Goal: Task Accomplishment & Management: Use online tool/utility

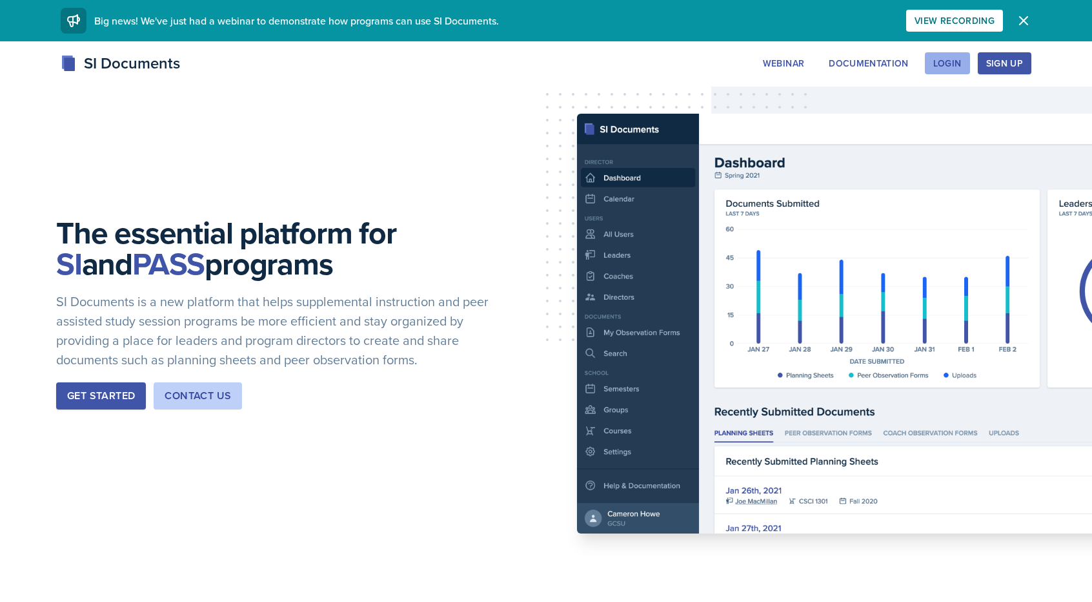
click at [953, 63] on div "Login" at bounding box center [948, 63] width 28 height 10
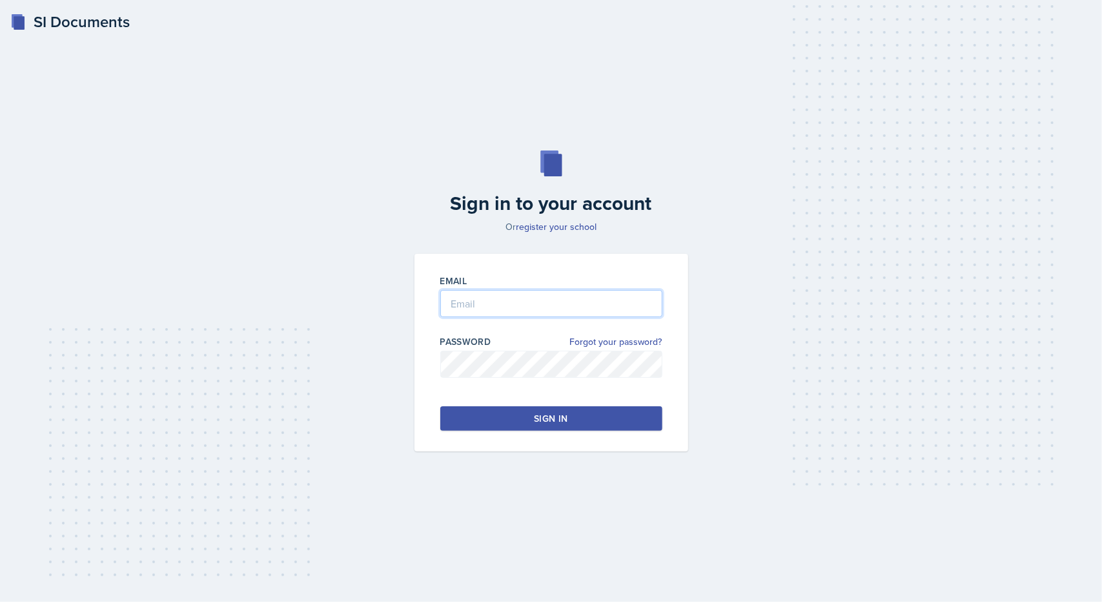
click at [470, 294] on input "email" at bounding box center [551, 303] width 222 height 27
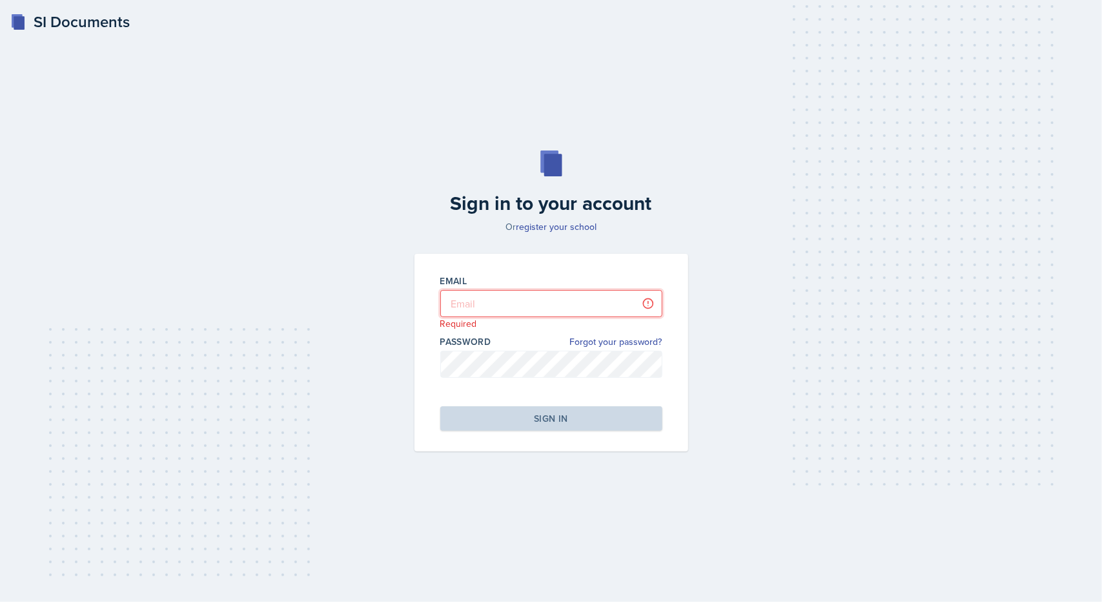
click at [491, 310] on input "email" at bounding box center [551, 303] width 222 height 27
type input "[EMAIL_ADDRESS][DOMAIN_NAME]"
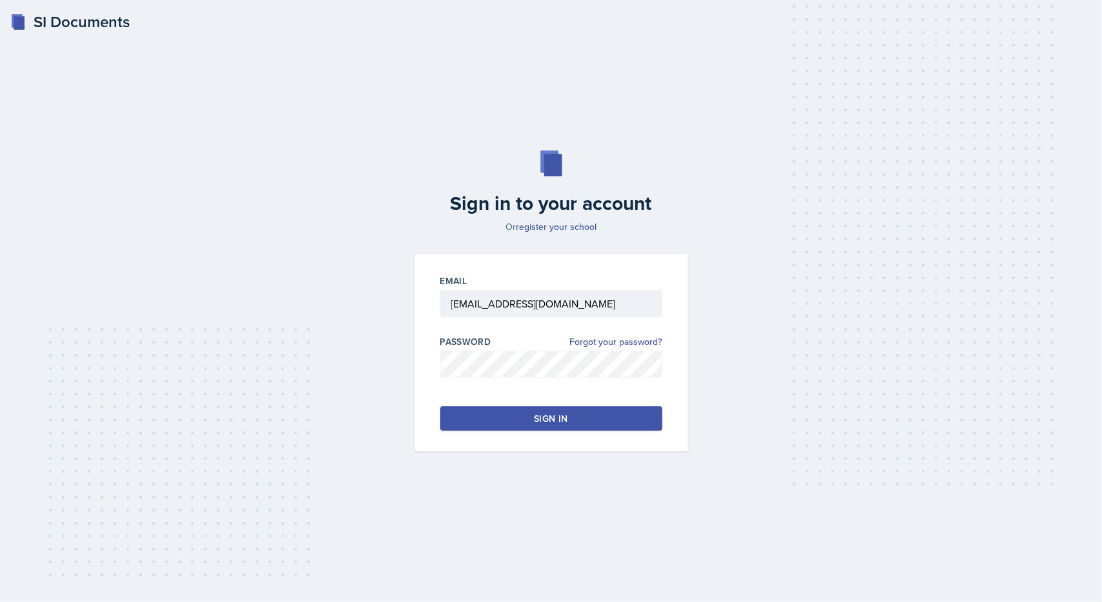
click at [505, 414] on button "Sign in" at bounding box center [551, 418] width 222 height 25
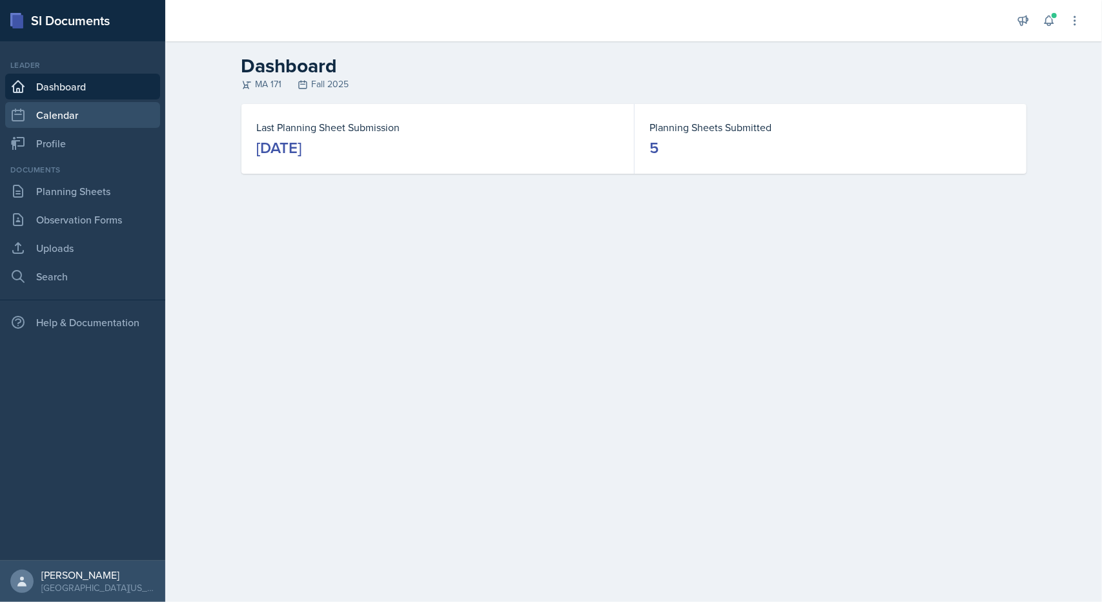
click at [87, 119] on link "Calendar" at bounding box center [82, 115] width 155 height 26
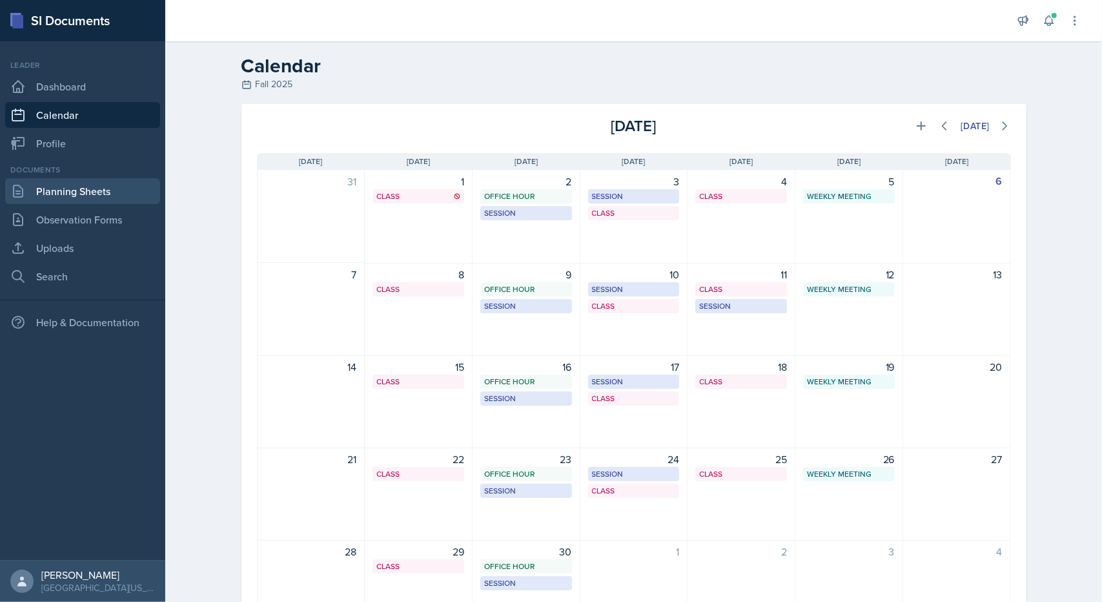
click at [80, 185] on link "Planning Sheets" at bounding box center [82, 191] width 155 height 26
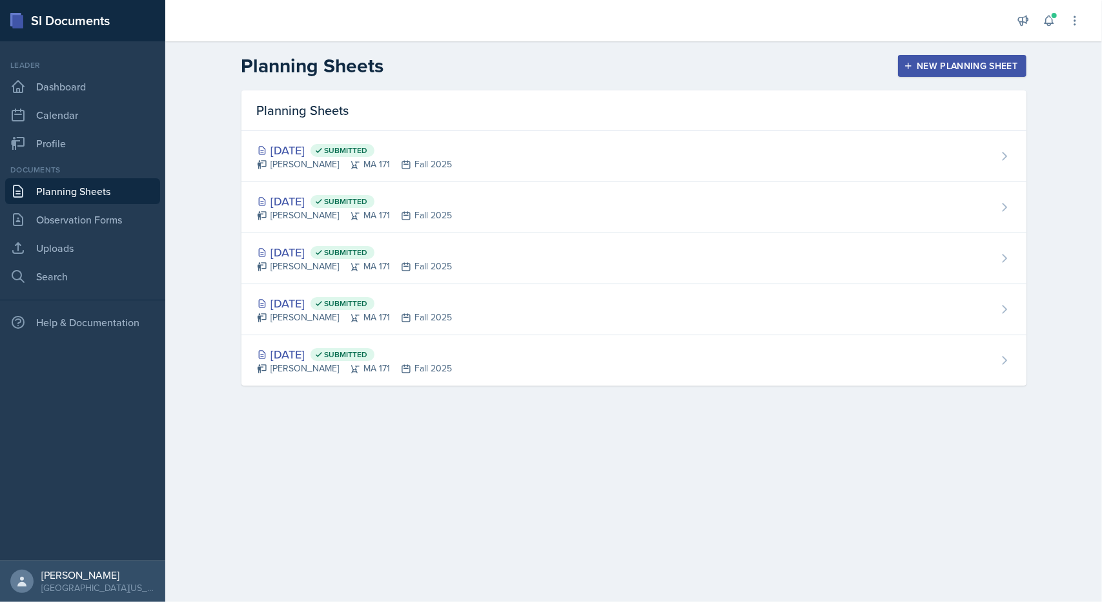
click at [928, 69] on div "New Planning Sheet" at bounding box center [961, 66] width 111 height 10
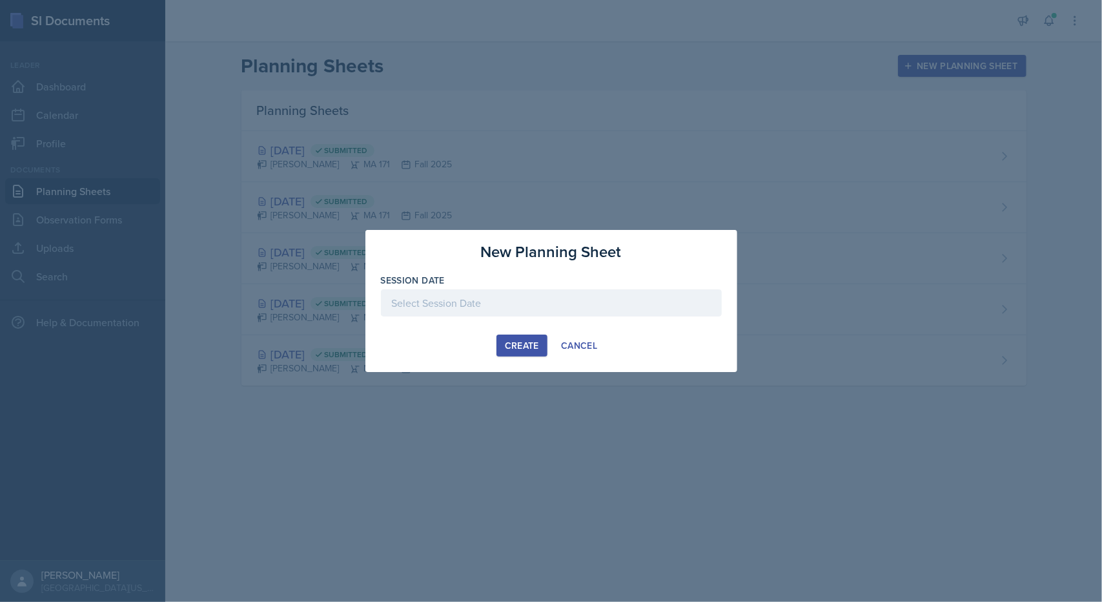
click at [496, 292] on div at bounding box center [551, 302] width 341 height 27
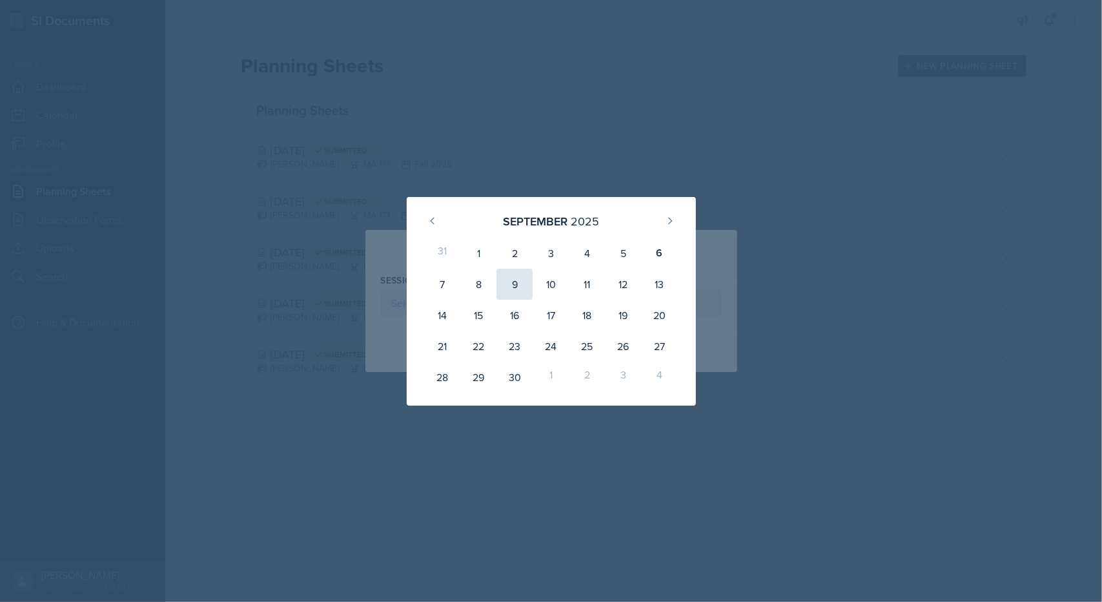
click at [506, 289] on div "9" at bounding box center [514, 284] width 36 height 31
type input "[DATE]"
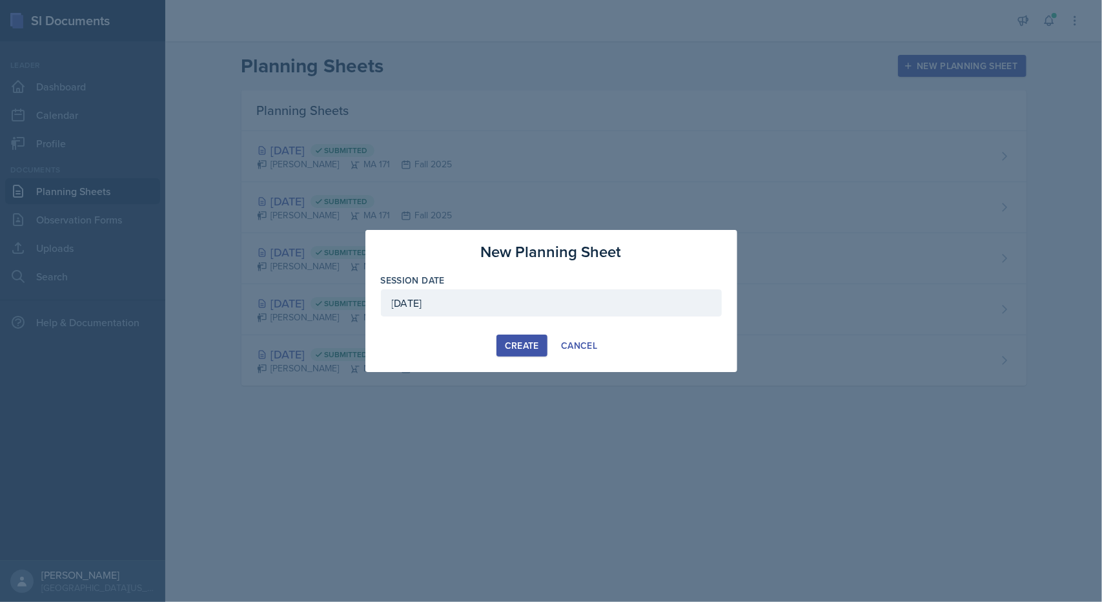
click at [504, 345] on button "Create" at bounding box center [521, 345] width 51 height 22
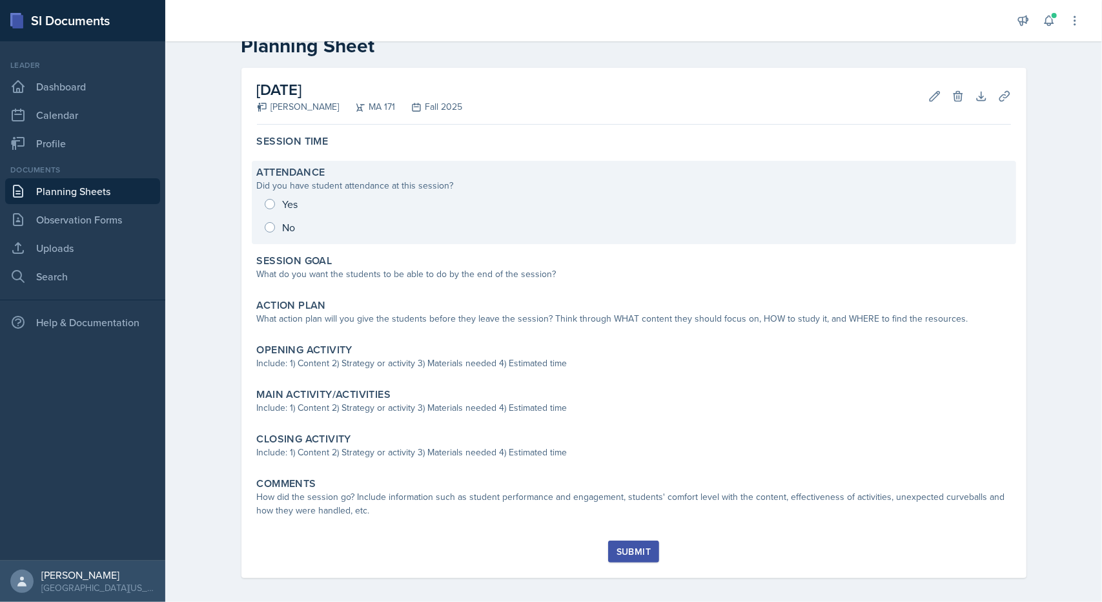
scroll to position [40, 0]
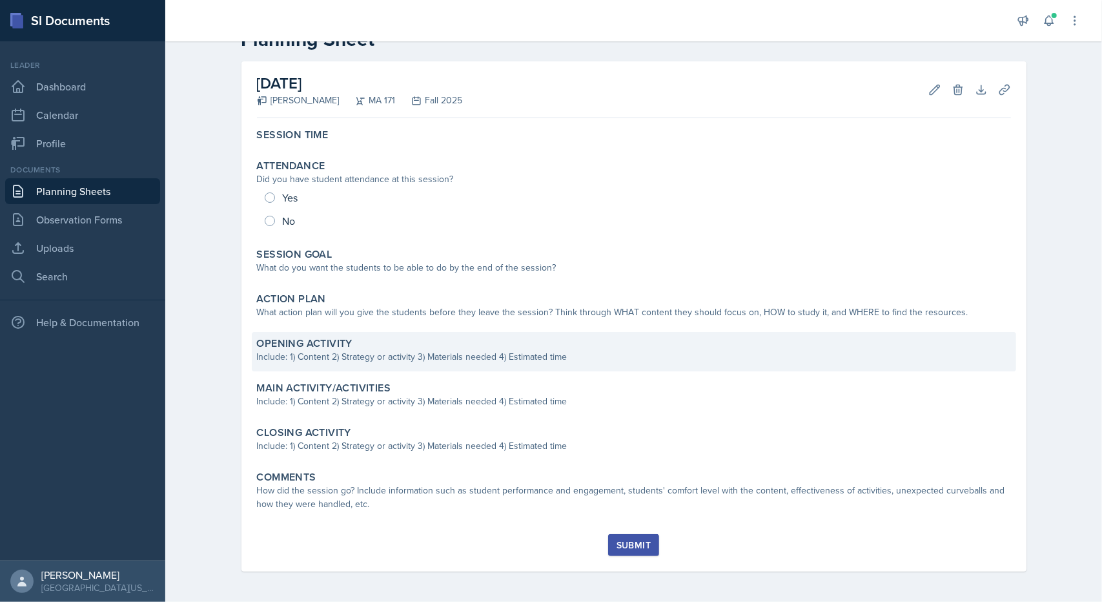
click at [346, 352] on div "Include: 1) Content 2) Strategy or activity 3) Materials needed 4) Estimated ti…" at bounding box center [634, 357] width 754 height 14
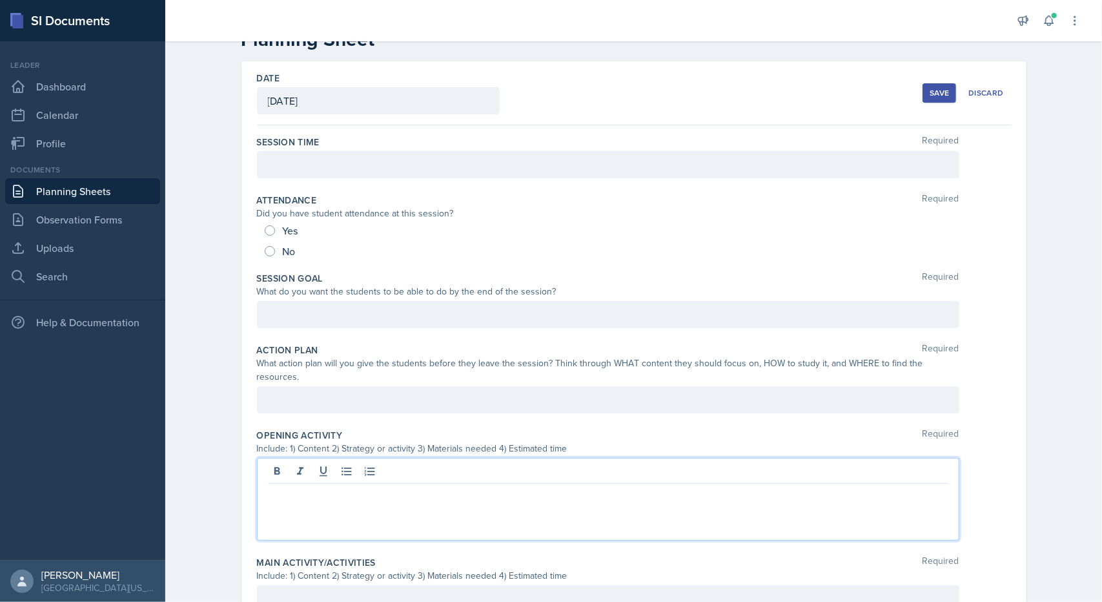
click at [325, 458] on div at bounding box center [608, 499] width 702 height 83
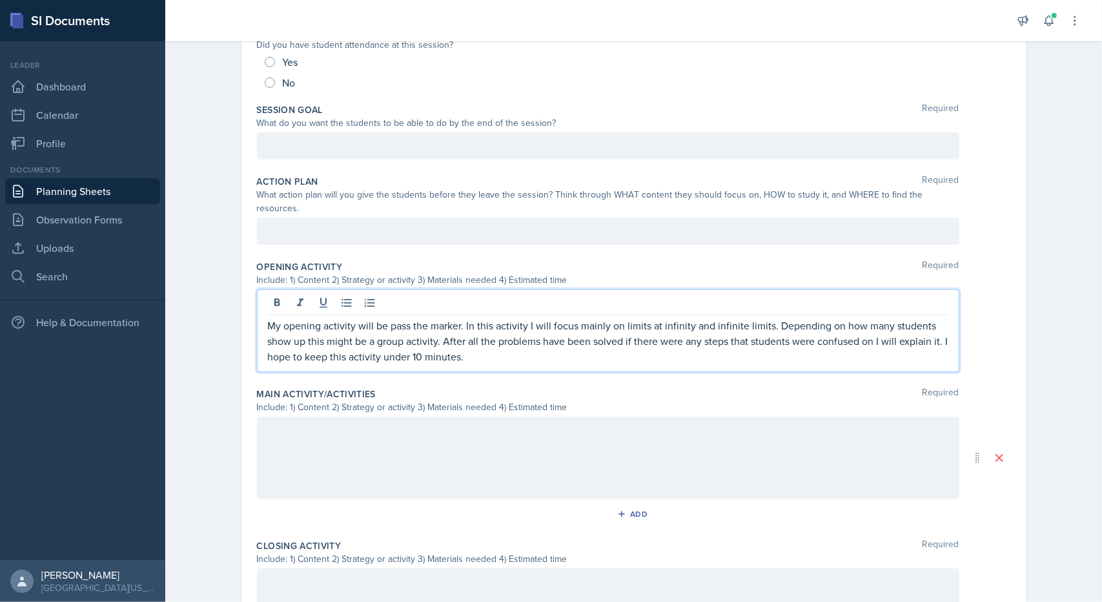
scroll to position [231, 0]
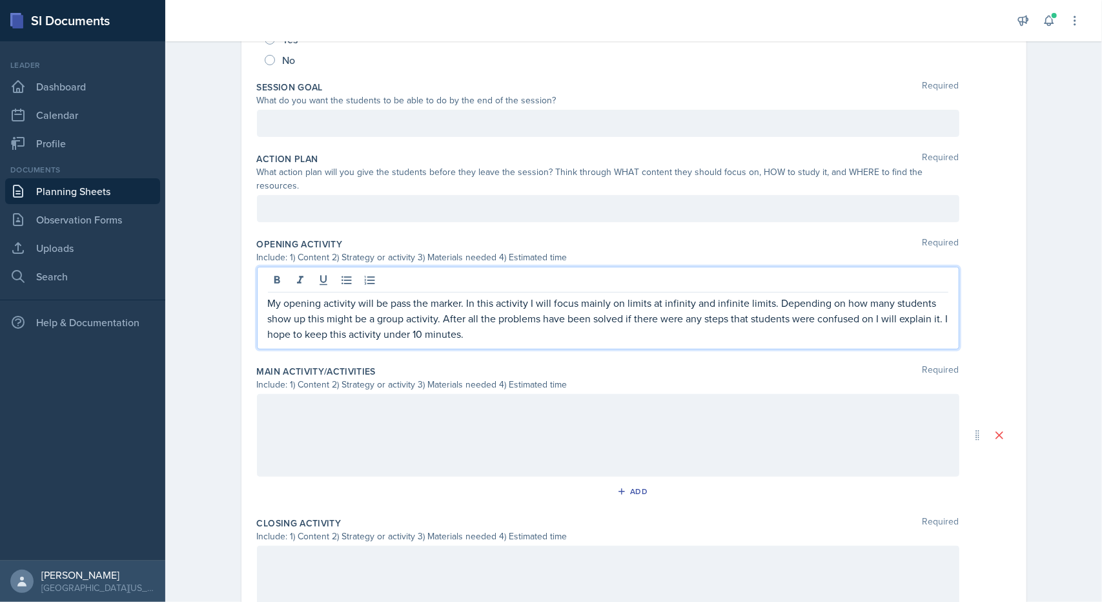
click at [347, 414] on p at bounding box center [608, 407] width 680 height 15
